Goal: Task Accomplishment & Management: Complete application form

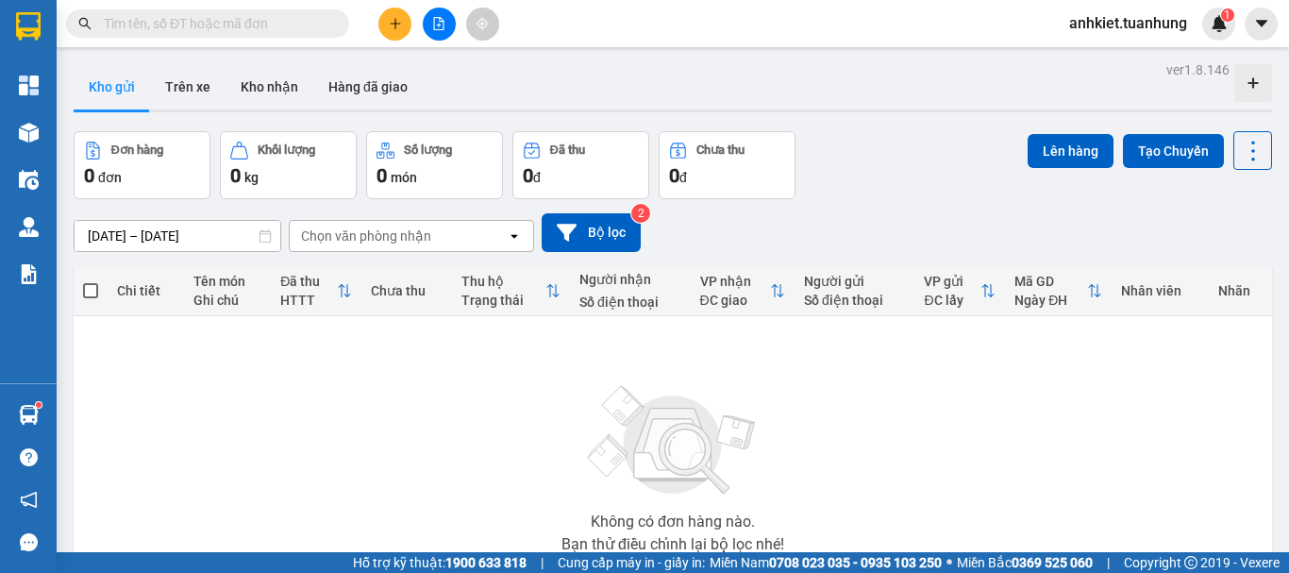
click at [393, 37] on button at bounding box center [394, 24] width 33 height 33
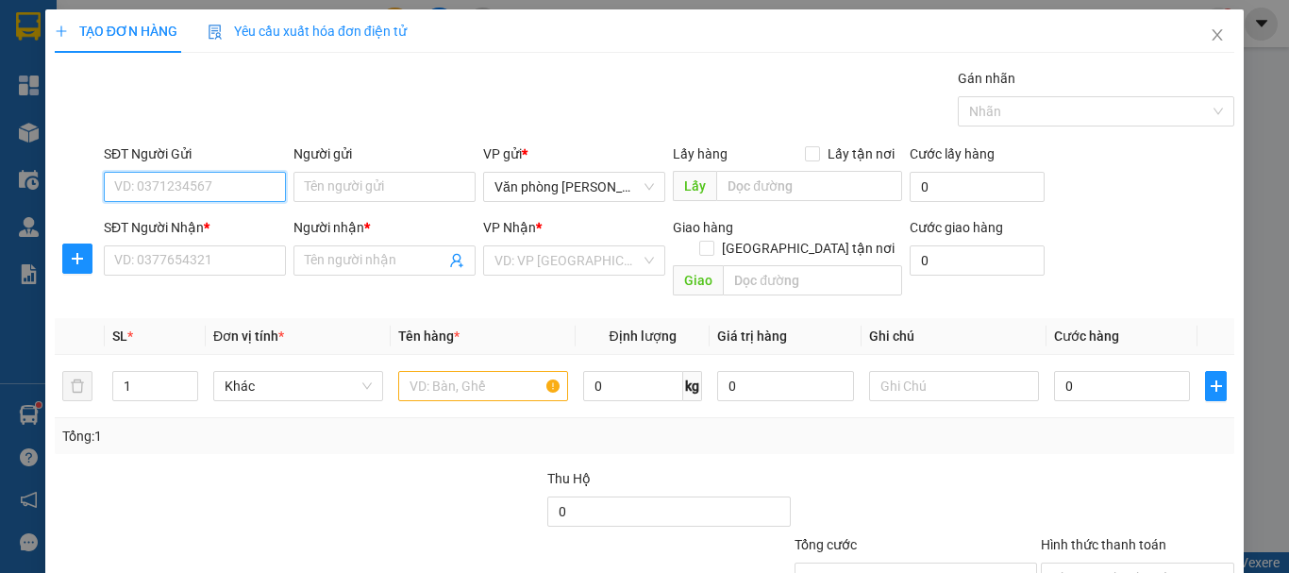
click at [159, 196] on input "SĐT Người Gửi" at bounding box center [195, 187] width 182 height 30
click at [129, 190] on input "SĐT Người Gửi" at bounding box center [195, 187] width 182 height 30
click at [217, 219] on div "0834665765 - HẰNG" at bounding box center [193, 224] width 158 height 21
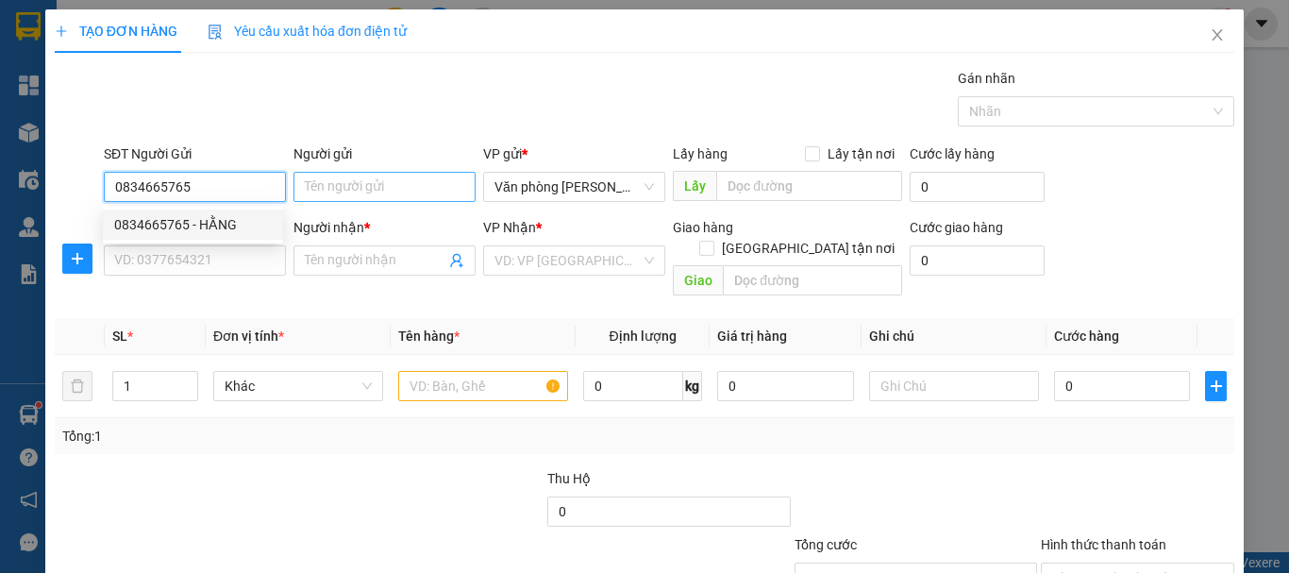
type input "0834665765"
click at [343, 191] on input "Người gửi" at bounding box center [385, 187] width 182 height 30
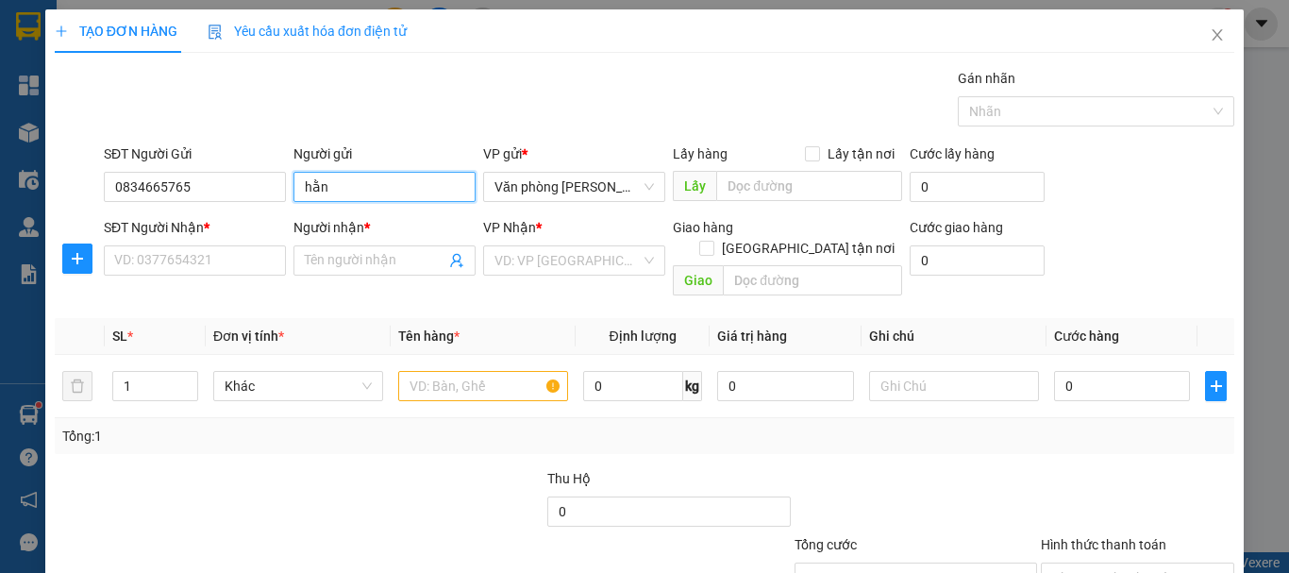
type input "hằng"
click at [339, 190] on input "hằng" at bounding box center [385, 187] width 182 height 30
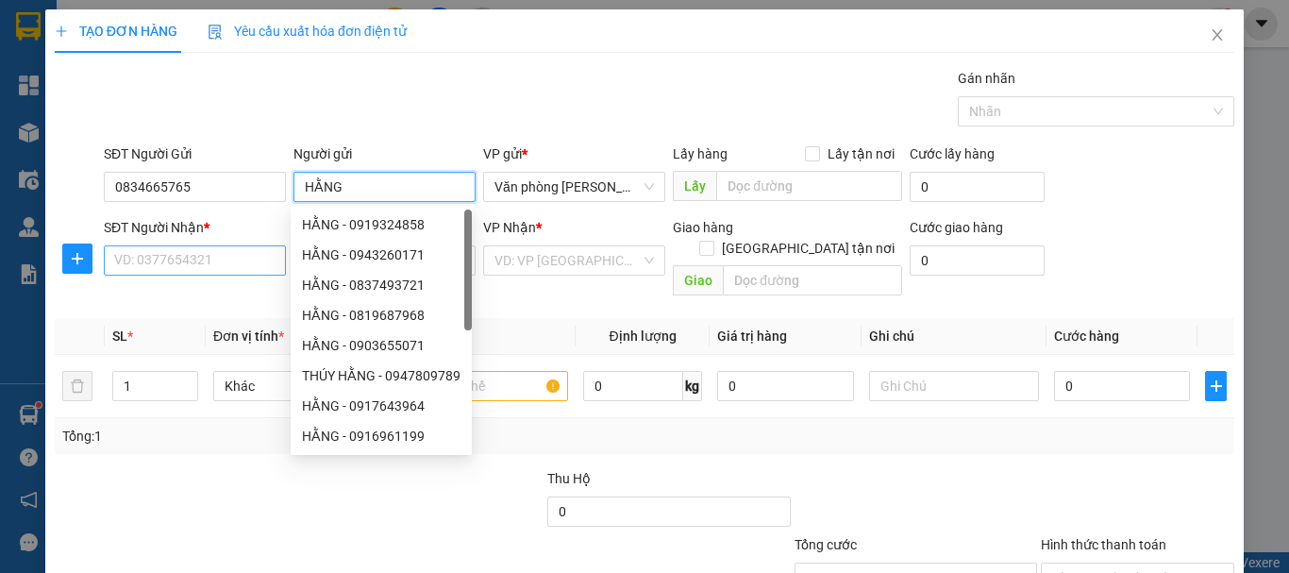
type input "HẰNG"
click at [227, 266] on input "SĐT Người Nhận *" at bounding box center [195, 260] width 182 height 30
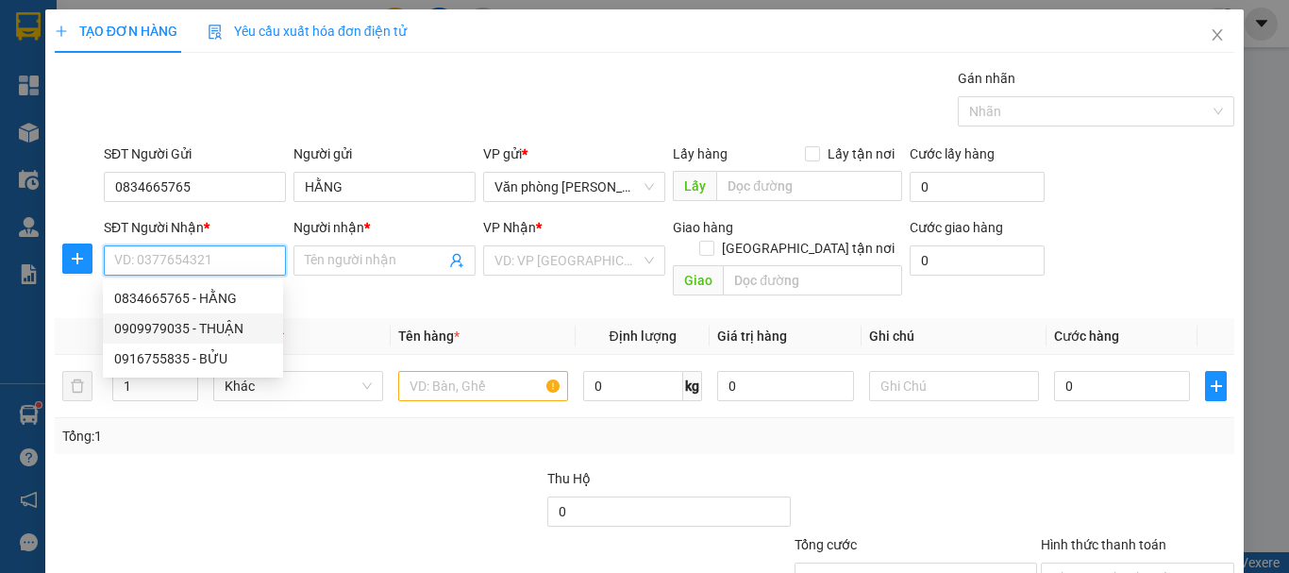
click at [226, 329] on div "0909979035 - THUẬN" at bounding box center [193, 328] width 158 height 21
type input "0909979035"
type input "THUẬN"
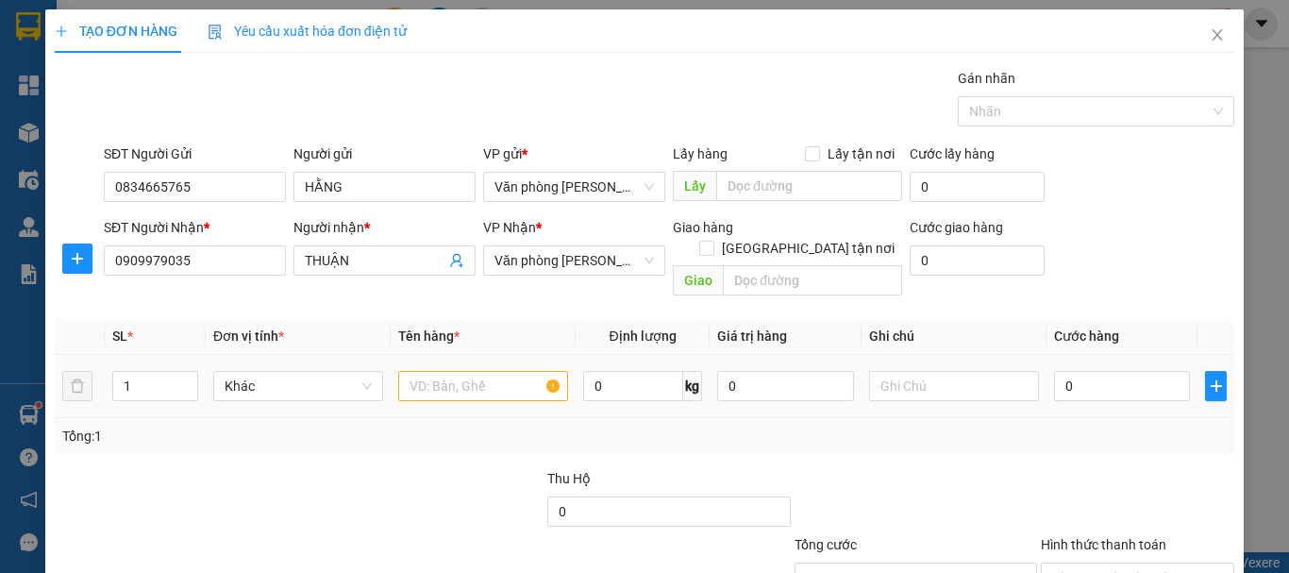
click at [512, 367] on div at bounding box center [483, 386] width 170 height 38
click at [503, 371] on input "text" at bounding box center [483, 386] width 170 height 30
type input "+"
type input "1 THÙNG"
click at [1096, 371] on input "0" at bounding box center [1122, 386] width 136 height 30
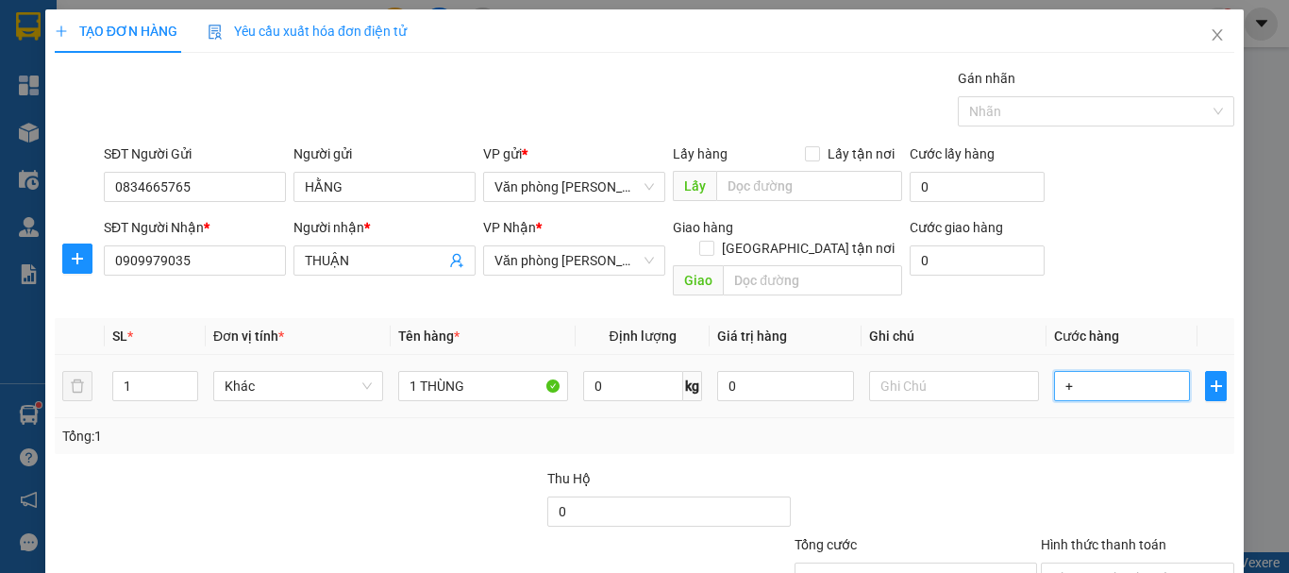
type input "+3"
type input "3"
type input "+30"
type input "30"
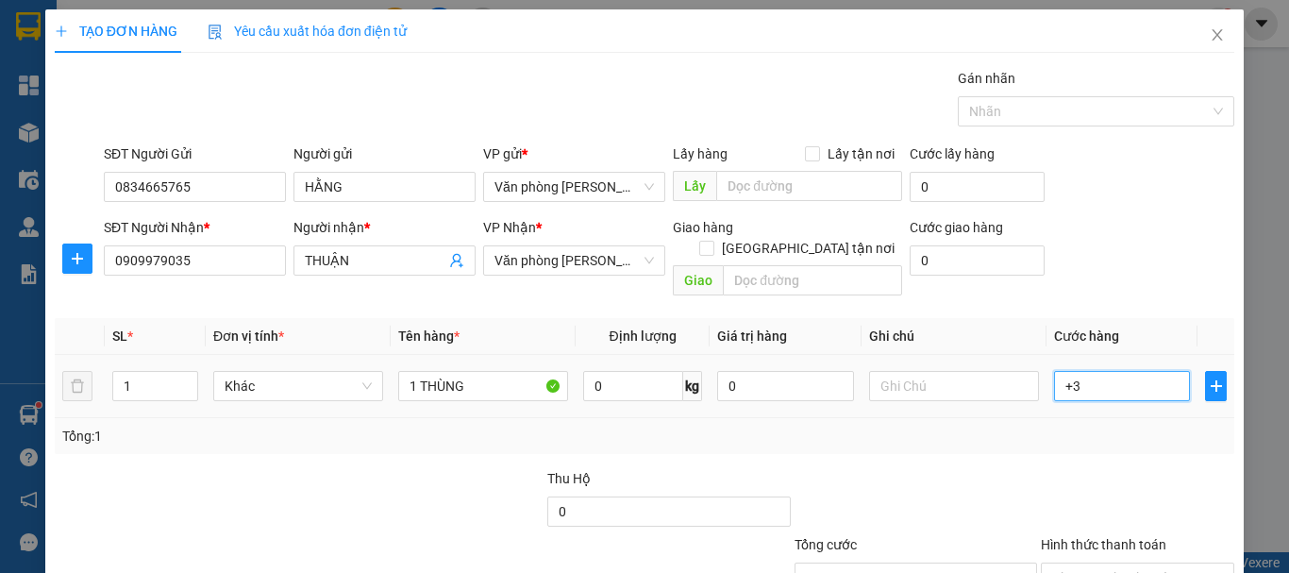
type input "30"
type input "30.000"
click at [1010, 490] on div at bounding box center [916, 501] width 246 height 66
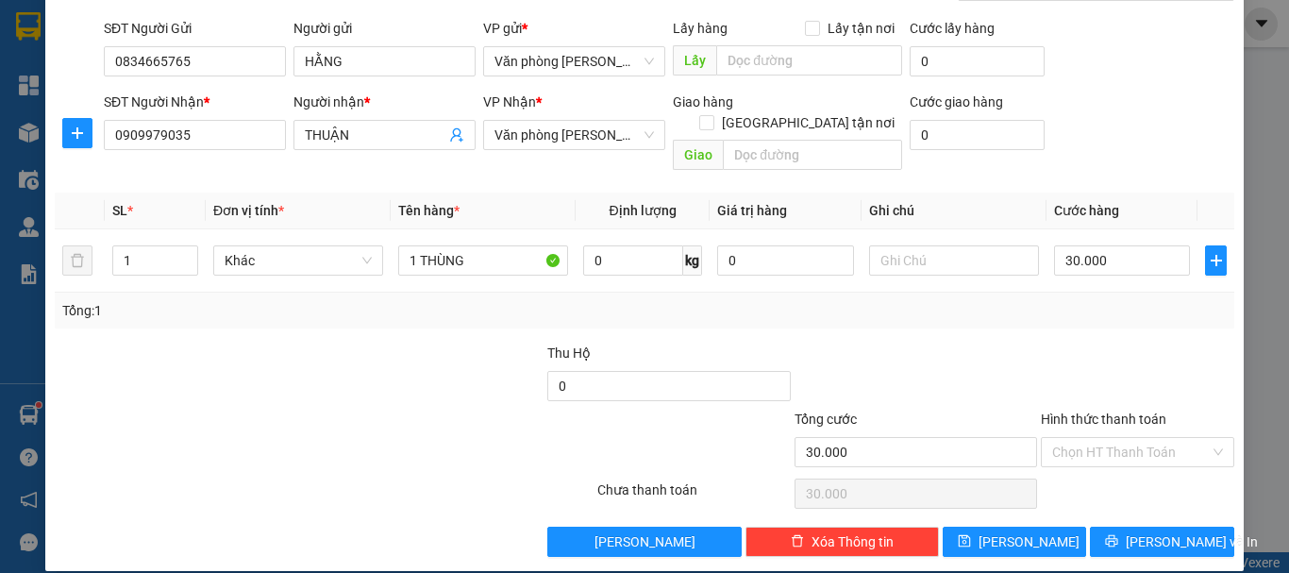
click at [1095, 447] on div "Hình thức thanh toán Chọn HT Thanh Toán" at bounding box center [1137, 442] width 193 height 66
click at [1105, 438] on input "Hình thức thanh toán" at bounding box center [1131, 452] width 158 height 28
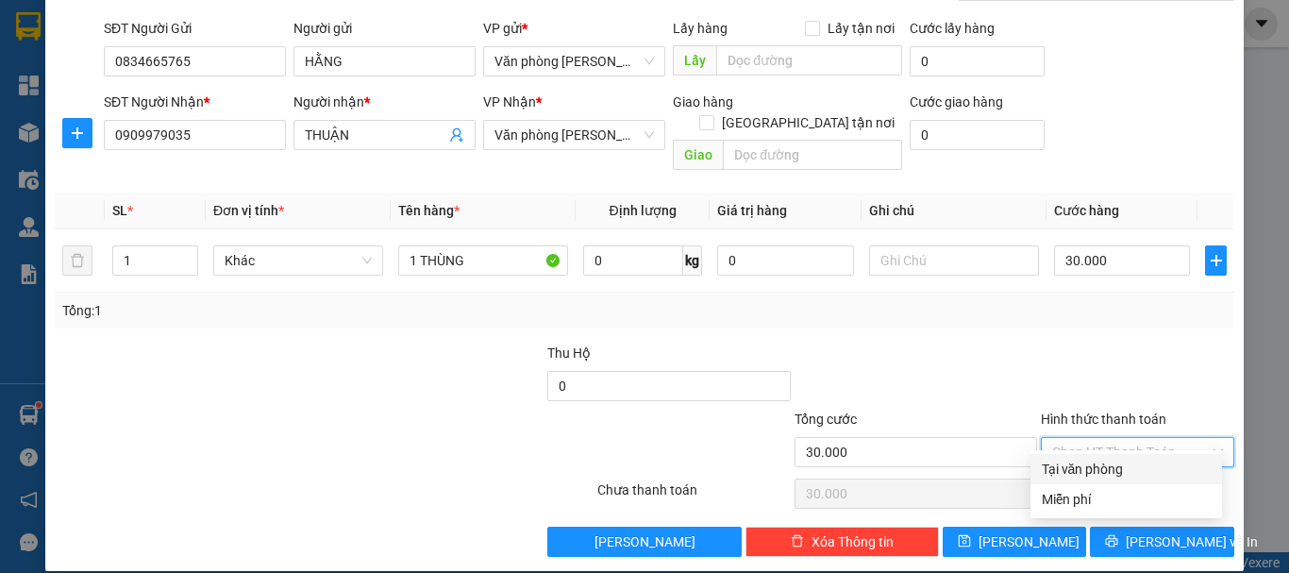
click at [1111, 461] on div "Tại văn phòng" at bounding box center [1126, 469] width 169 height 21
type input "0"
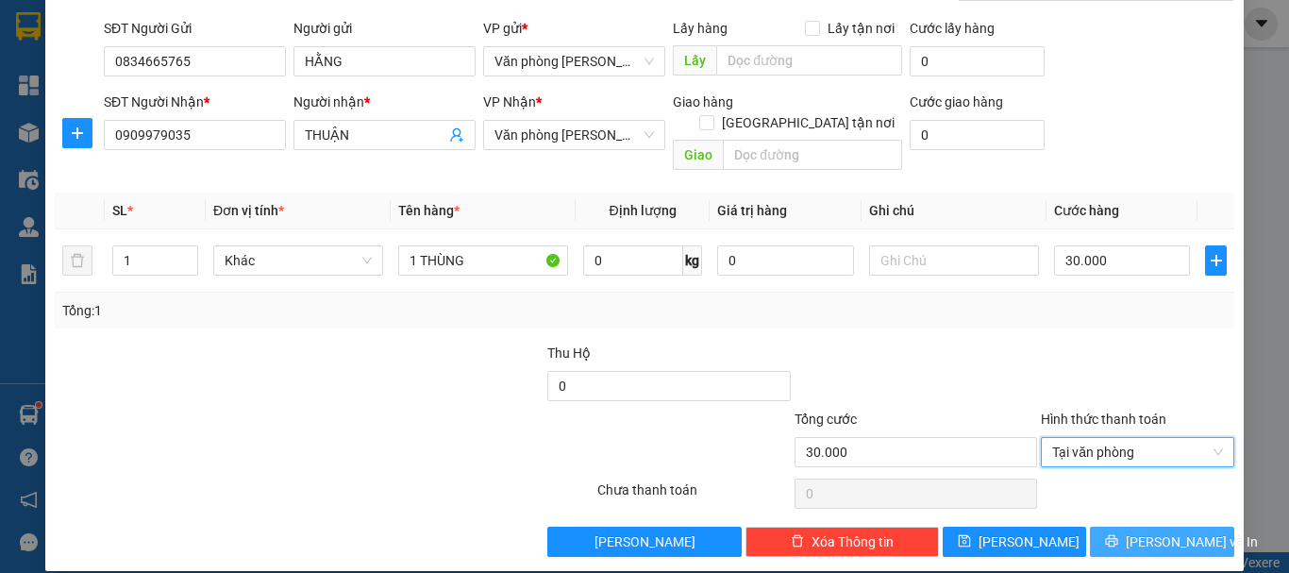
click at [1151, 531] on span "[PERSON_NAME] và In" at bounding box center [1192, 541] width 132 height 21
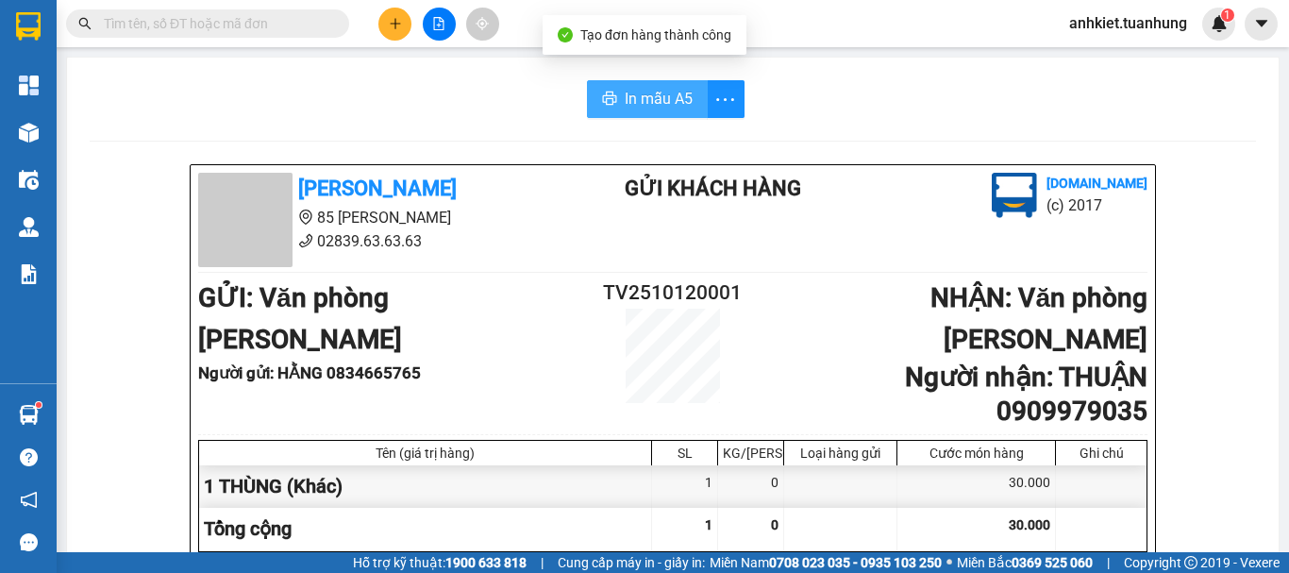
click at [644, 98] on span "In mẫu A5" at bounding box center [659, 99] width 68 height 24
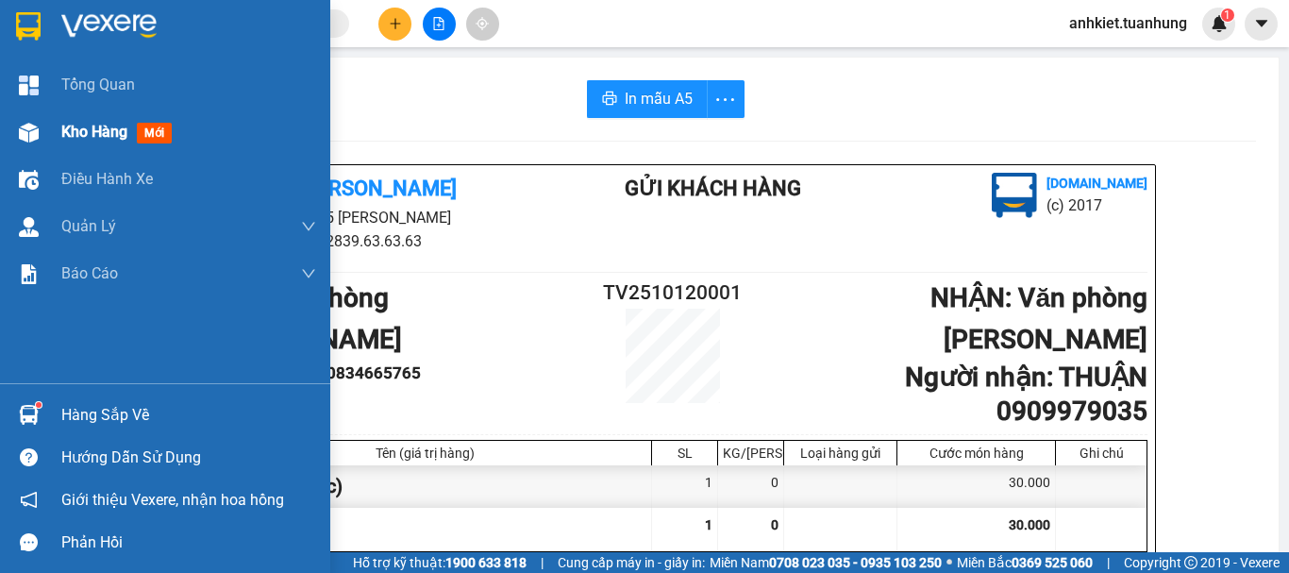
click at [67, 126] on span "Kho hàng" at bounding box center [94, 132] width 66 height 18
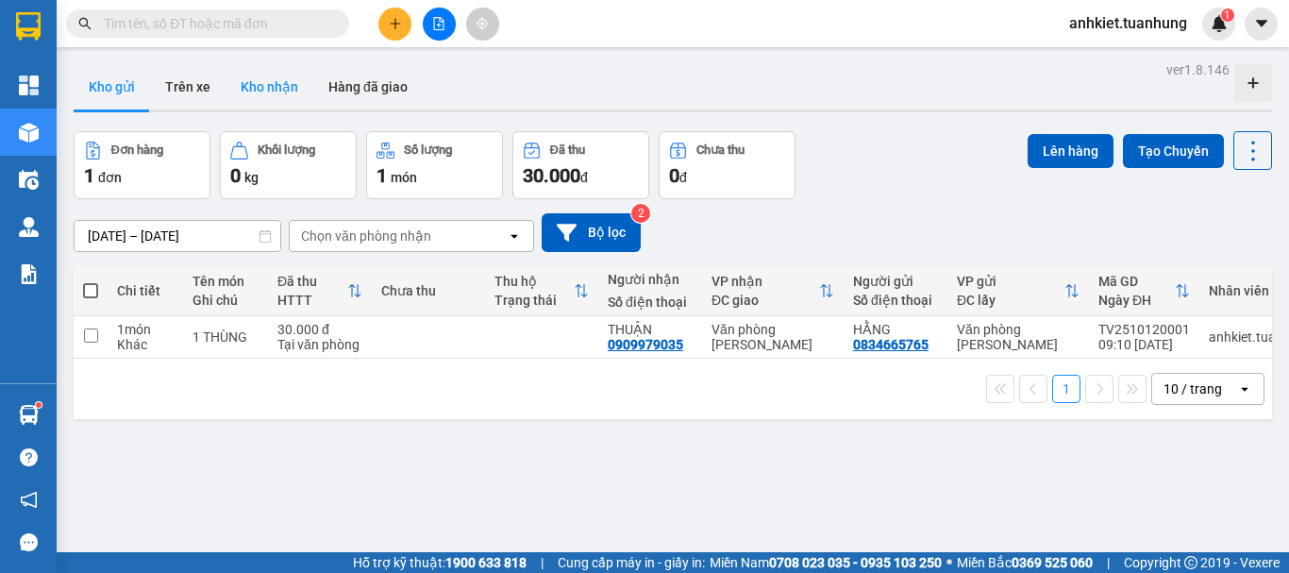
click at [278, 94] on button "Kho nhận" at bounding box center [270, 86] width 88 height 45
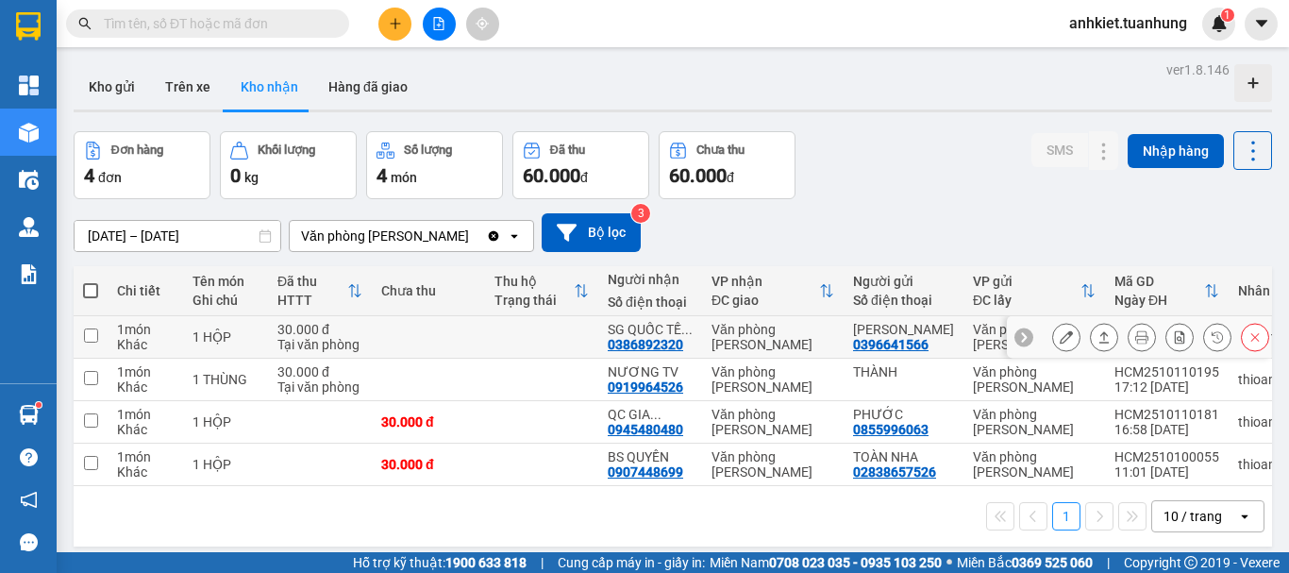
click at [1091, 337] on button at bounding box center [1104, 337] width 26 height 33
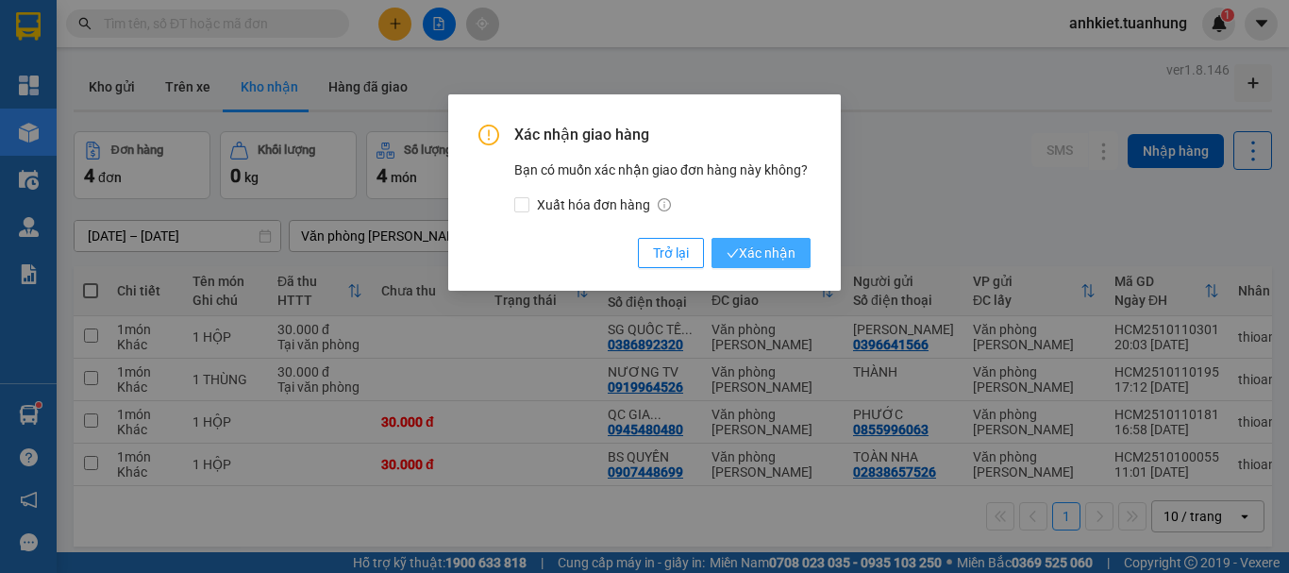
click at [767, 245] on span "Xác nhận" at bounding box center [761, 253] width 69 height 21
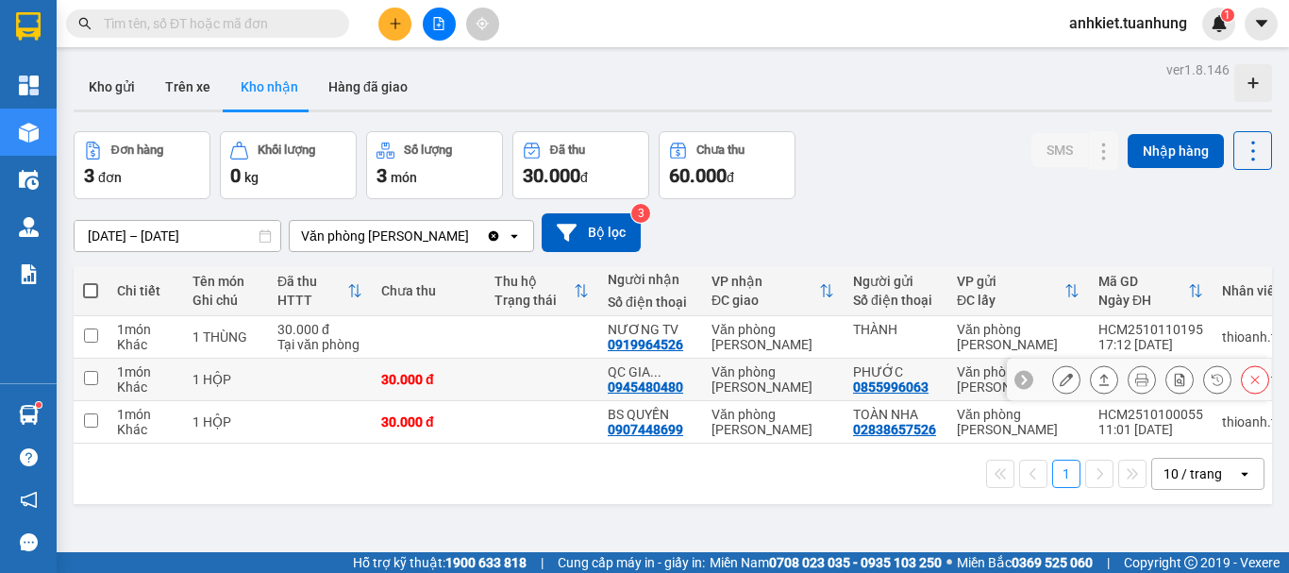
click at [1098, 379] on icon at bounding box center [1104, 379] width 13 height 13
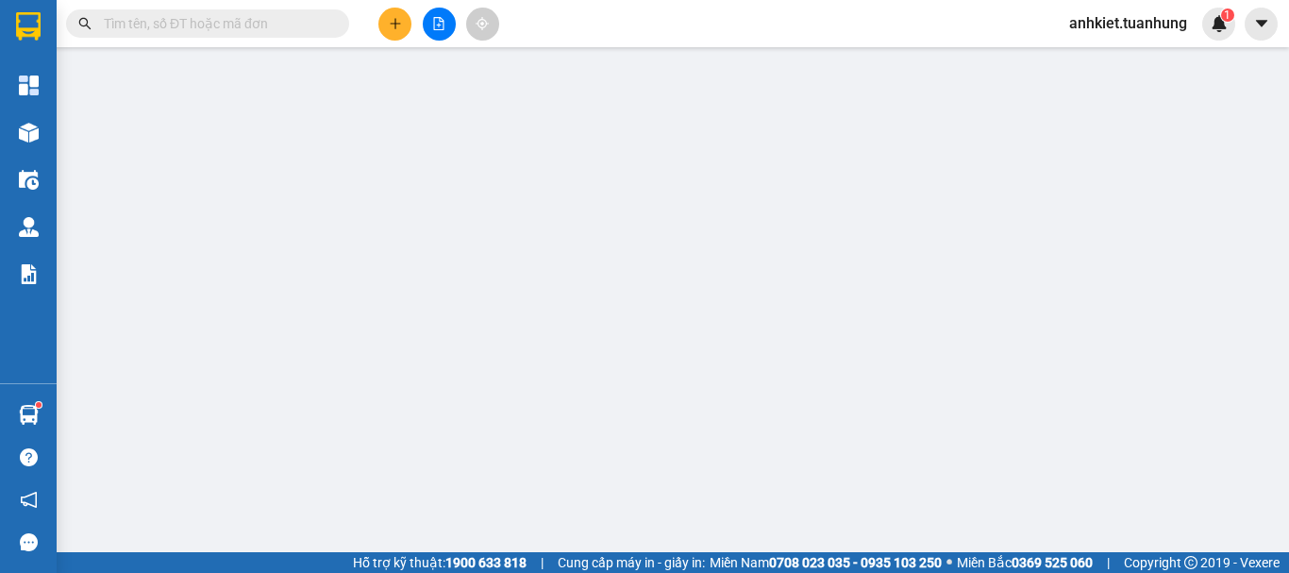
type input "0855996063"
type input "PHƯỚC"
type input "0945480480"
type input "QC [PERSON_NAME]"
type input "30.000"
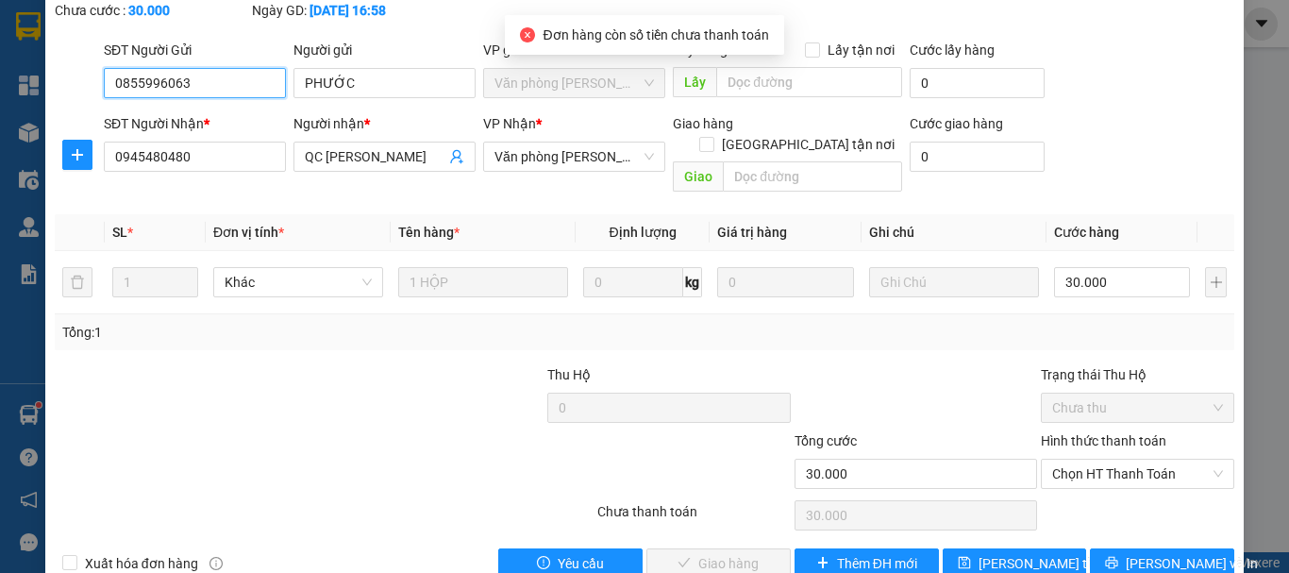
scroll to position [129, 0]
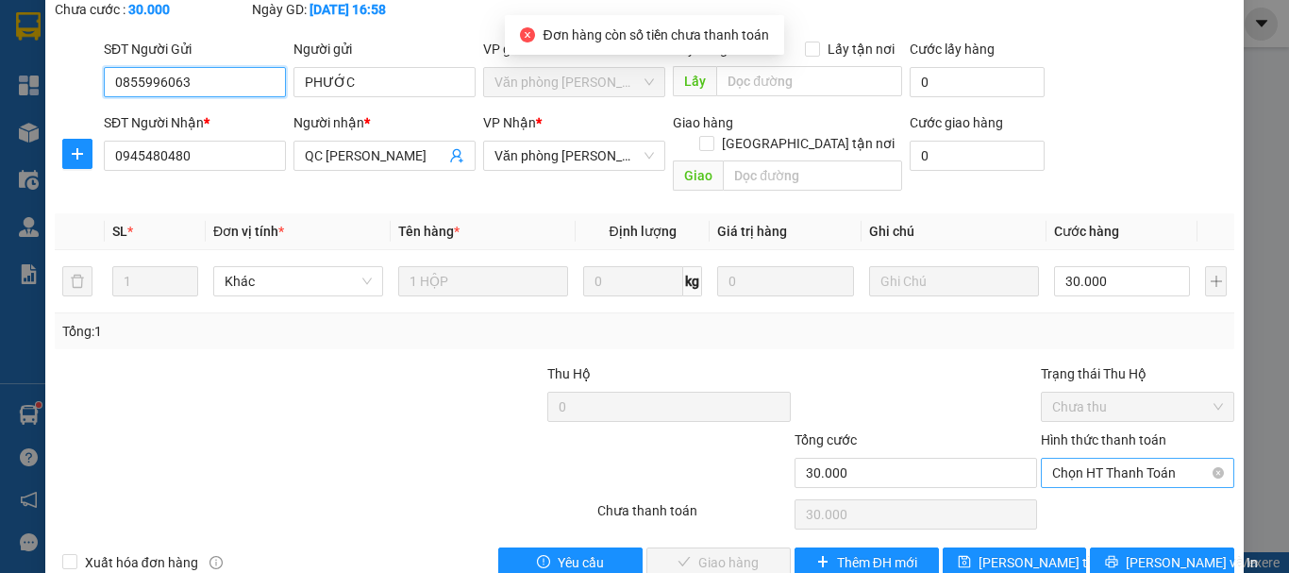
click at [1099, 459] on span "Chọn HT Thanh Toán" at bounding box center [1137, 473] width 171 height 28
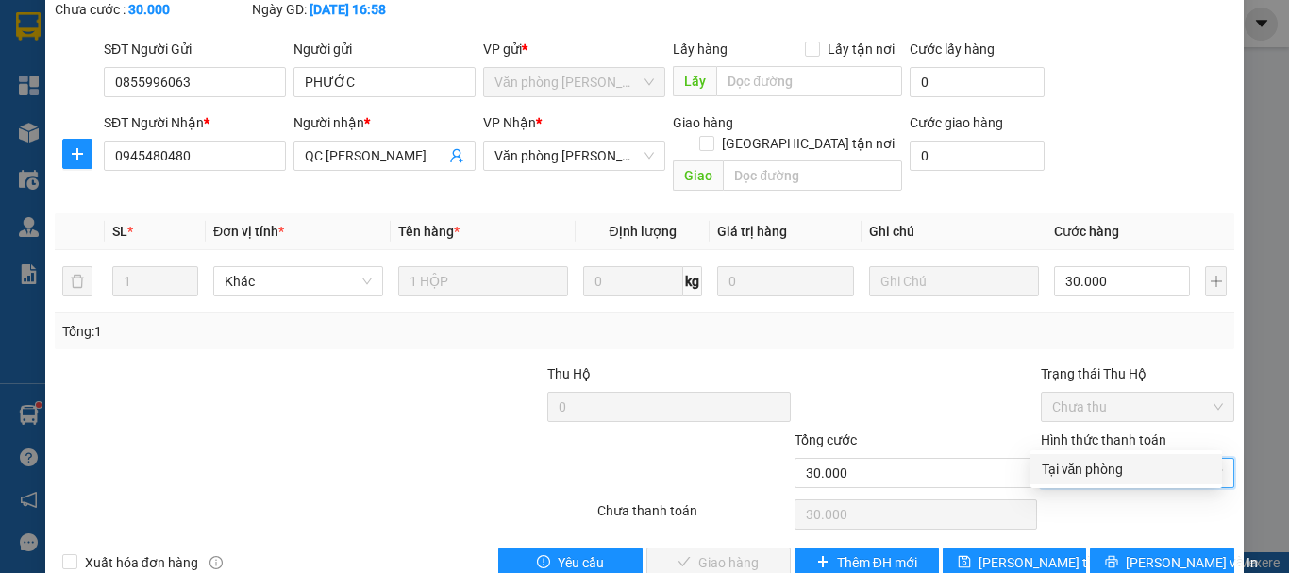
click at [1100, 456] on div "Tại văn phòng" at bounding box center [1127, 469] width 192 height 30
type input "0"
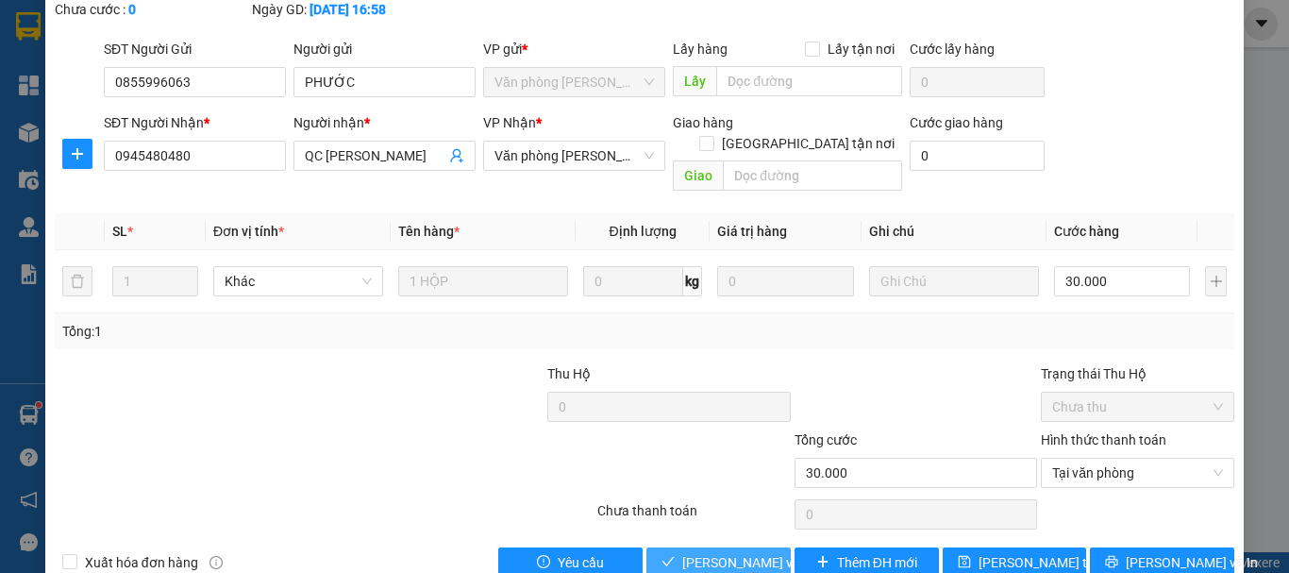
click at [663, 555] on span "check" at bounding box center [668, 562] width 13 height 15
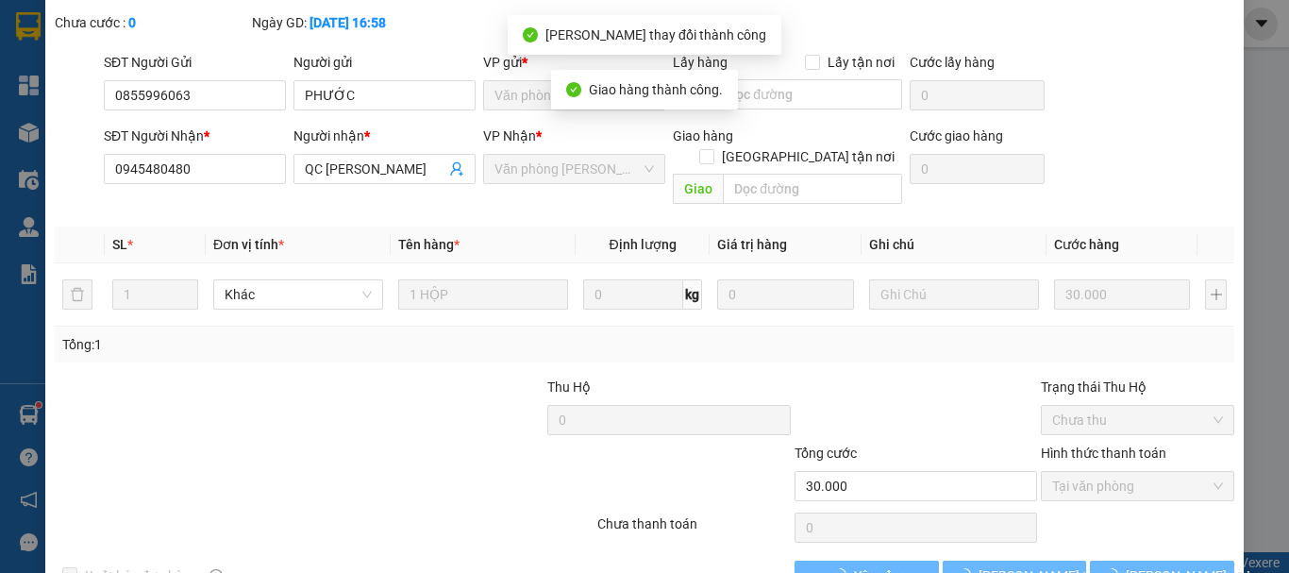
scroll to position [0, 0]
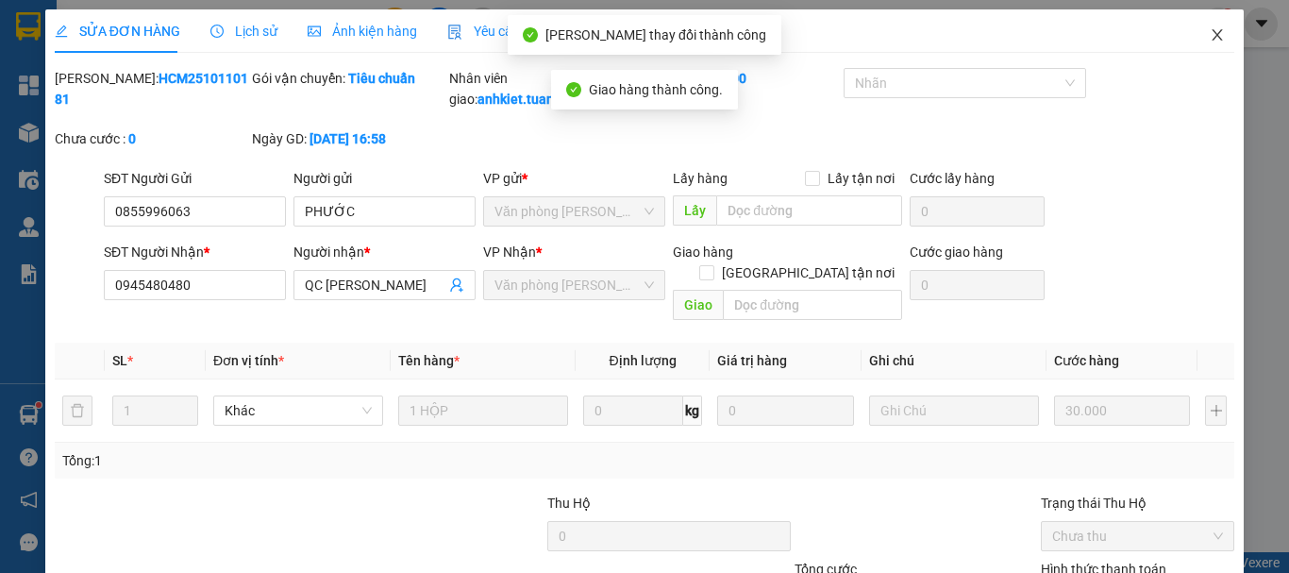
click at [1213, 37] on icon "close" at bounding box center [1218, 34] width 10 height 11
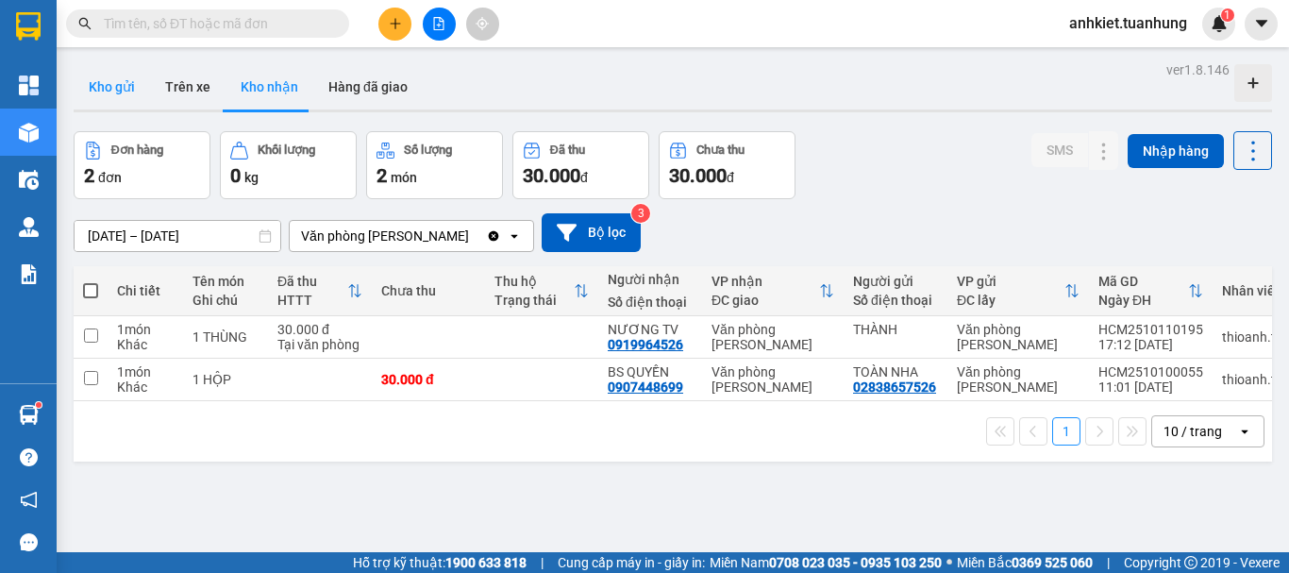
click at [122, 94] on button "Kho gửi" at bounding box center [112, 86] width 76 height 45
